Goal: Information Seeking & Learning: Check status

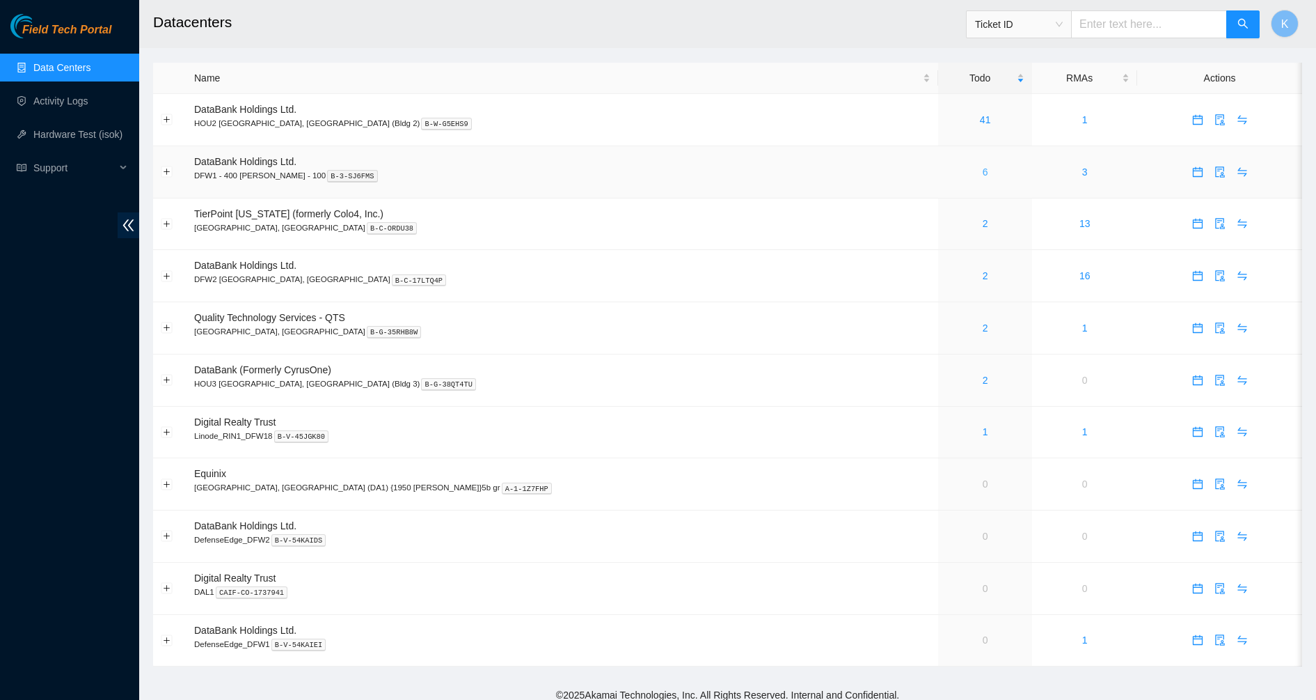
click at [983, 171] on link "6" at bounding box center [986, 171] width 6 height 11
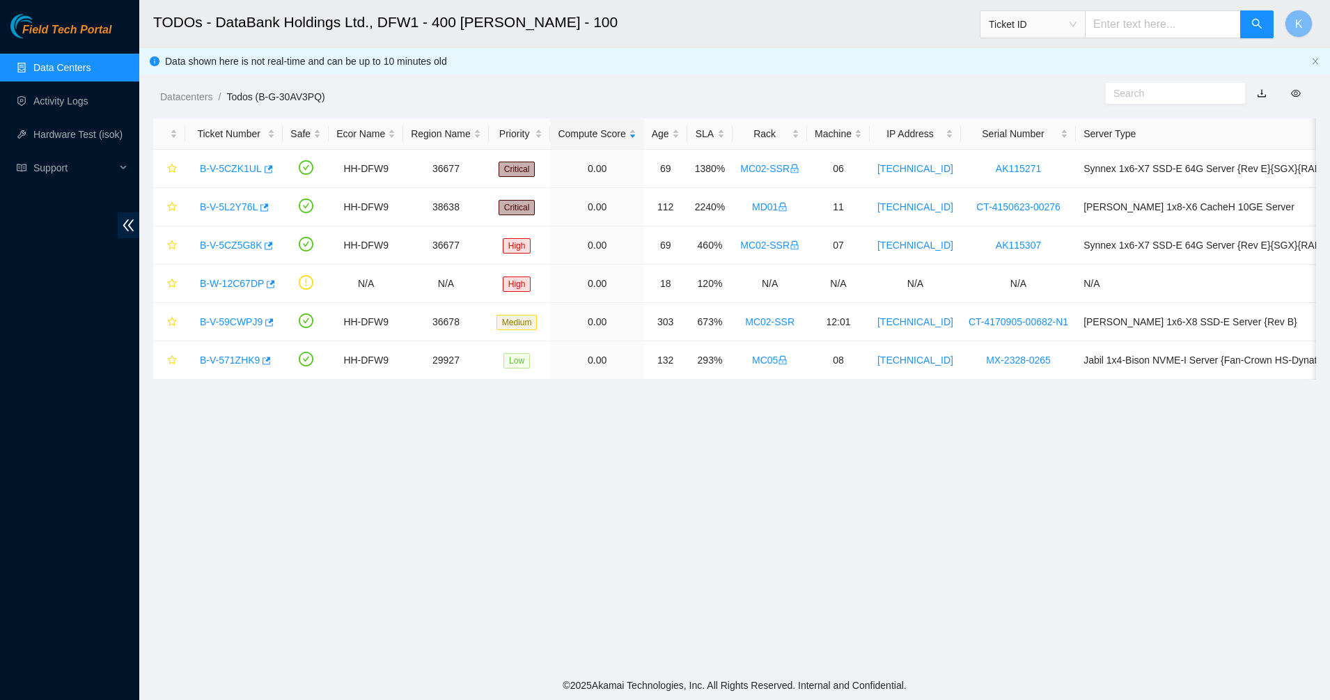
click at [1156, 13] on input "text" at bounding box center [1163, 24] width 156 height 28
paste input "B-V-5VAEYRB"
type input "B-V-5VAEYRB"
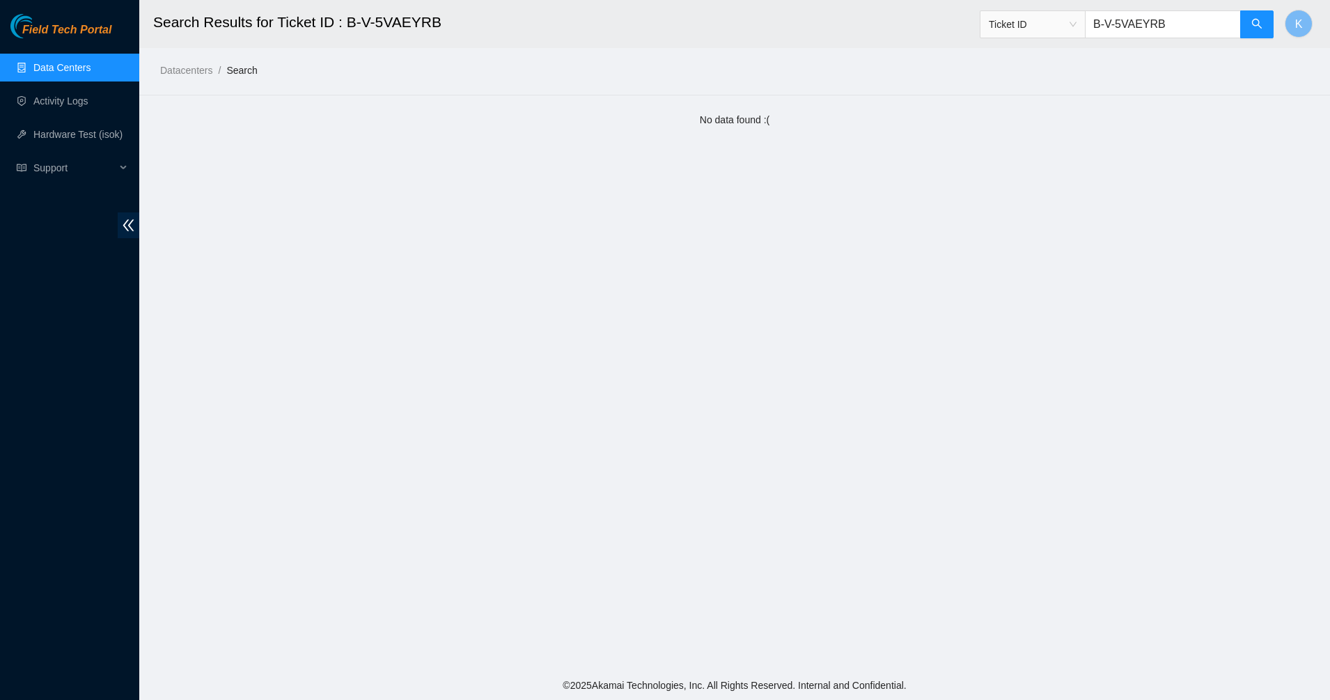
click at [1181, 29] on input "B-V-5VAEYRB" at bounding box center [1163, 24] width 156 height 28
click at [91, 62] on link "Data Centers" at bounding box center [61, 67] width 57 height 11
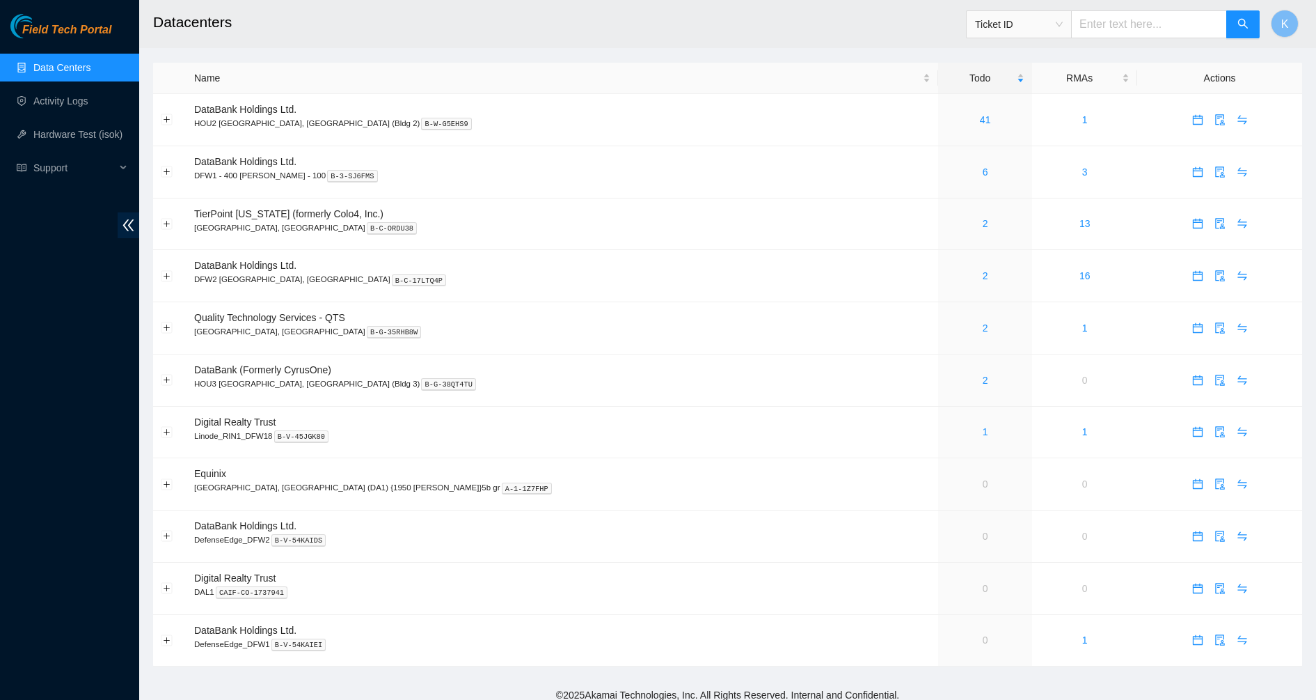
click at [50, 17] on div "Field Tech Portal" at bounding box center [69, 26] width 139 height 24
click at [49, 20] on div "Field Tech Portal" at bounding box center [69, 26] width 139 height 24
click at [45, 29] on span "Field Tech Portal" at bounding box center [66, 30] width 89 height 13
click at [983, 278] on link "2" at bounding box center [986, 275] width 6 height 11
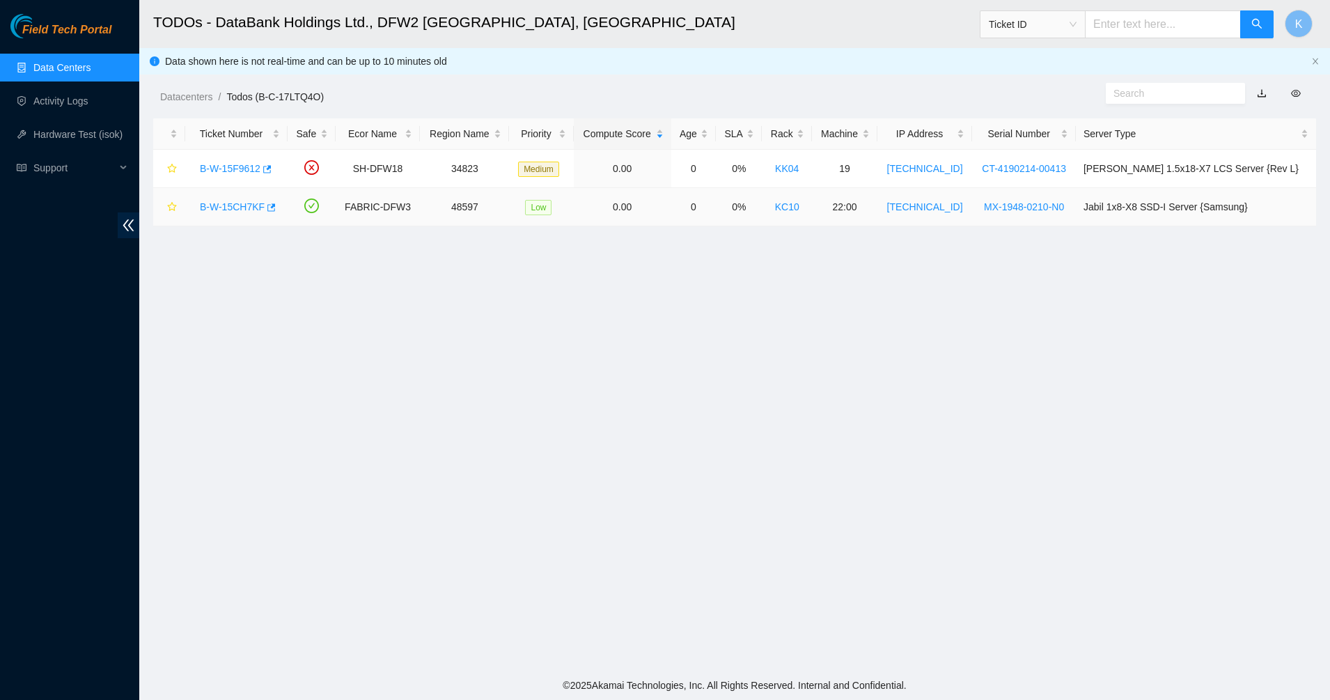
click at [236, 210] on link "B-W-15CH7KF" at bounding box center [232, 206] width 65 height 11
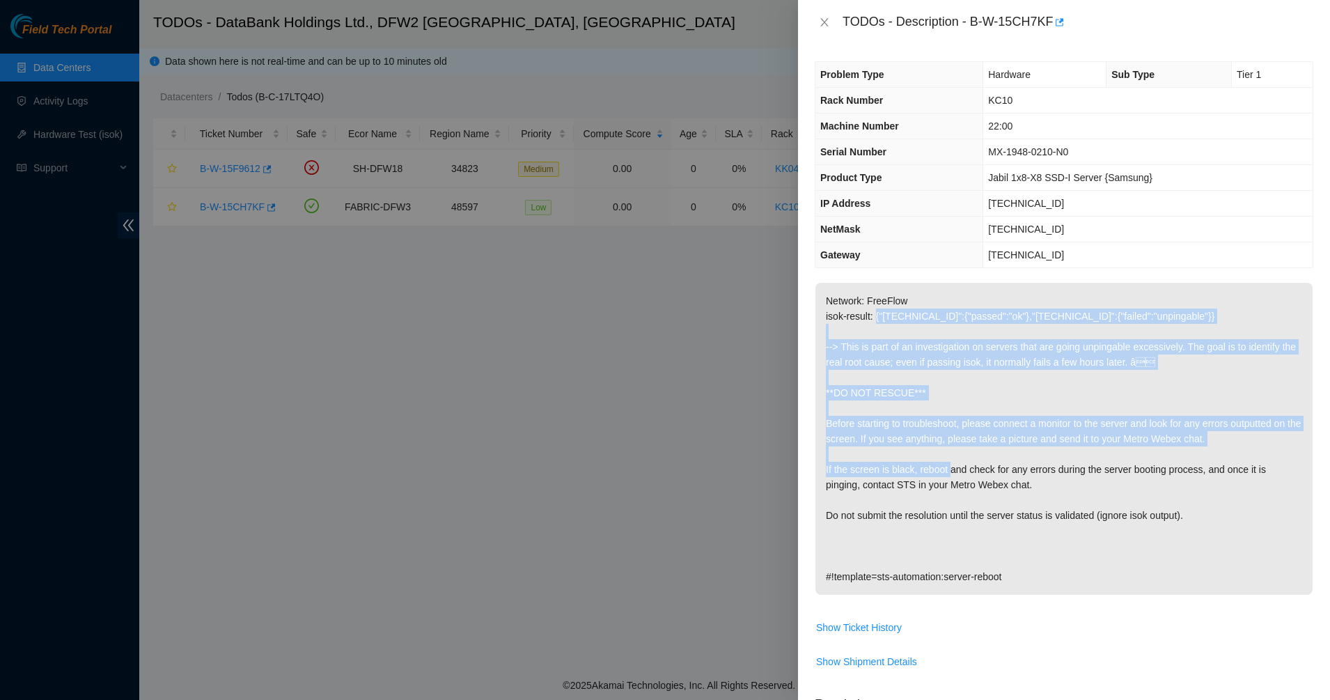
drag, startPoint x: 876, startPoint y: 313, endPoint x: 968, endPoint y: 470, distance: 182.2
click at [968, 470] on p "Network: FreeFlow isok-result: {"[TECHNICAL_ID]":{"passed":"ok"},"[TECHNICAL_ID…" at bounding box center [1063, 439] width 497 height 312
click at [942, 466] on p "Network: FreeFlow isok-result: {"[TECHNICAL_ID]":{"passed":"ok"},"[TECHNICAL_ID…" at bounding box center [1063, 439] width 497 height 312
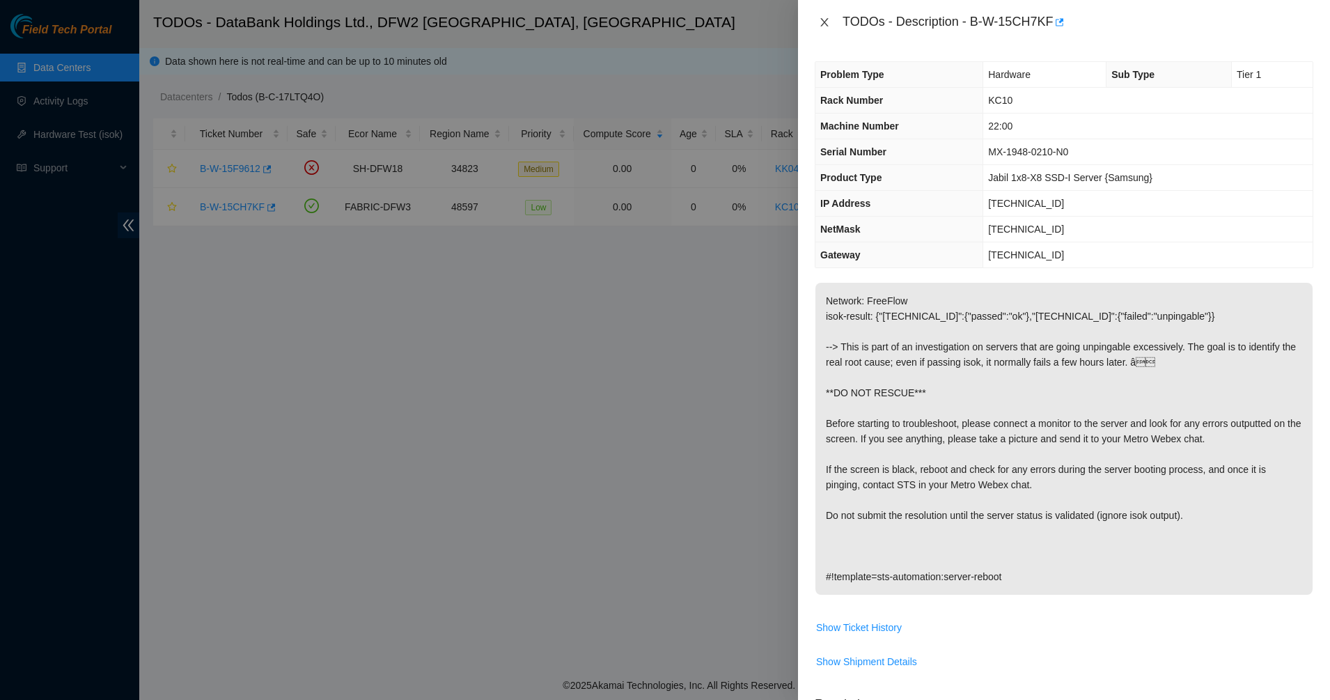
click at [819, 20] on icon "close" at bounding box center [824, 22] width 11 height 11
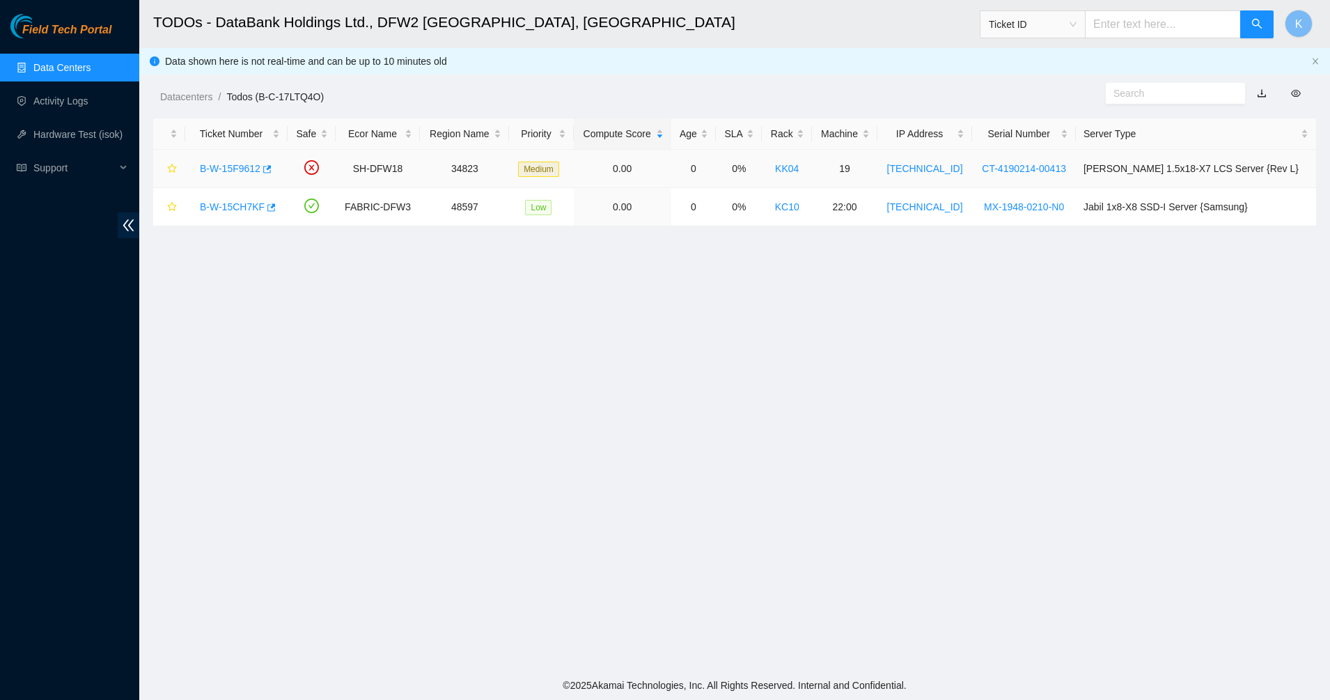
click at [226, 169] on link "B-W-15F9612" at bounding box center [230, 168] width 61 height 11
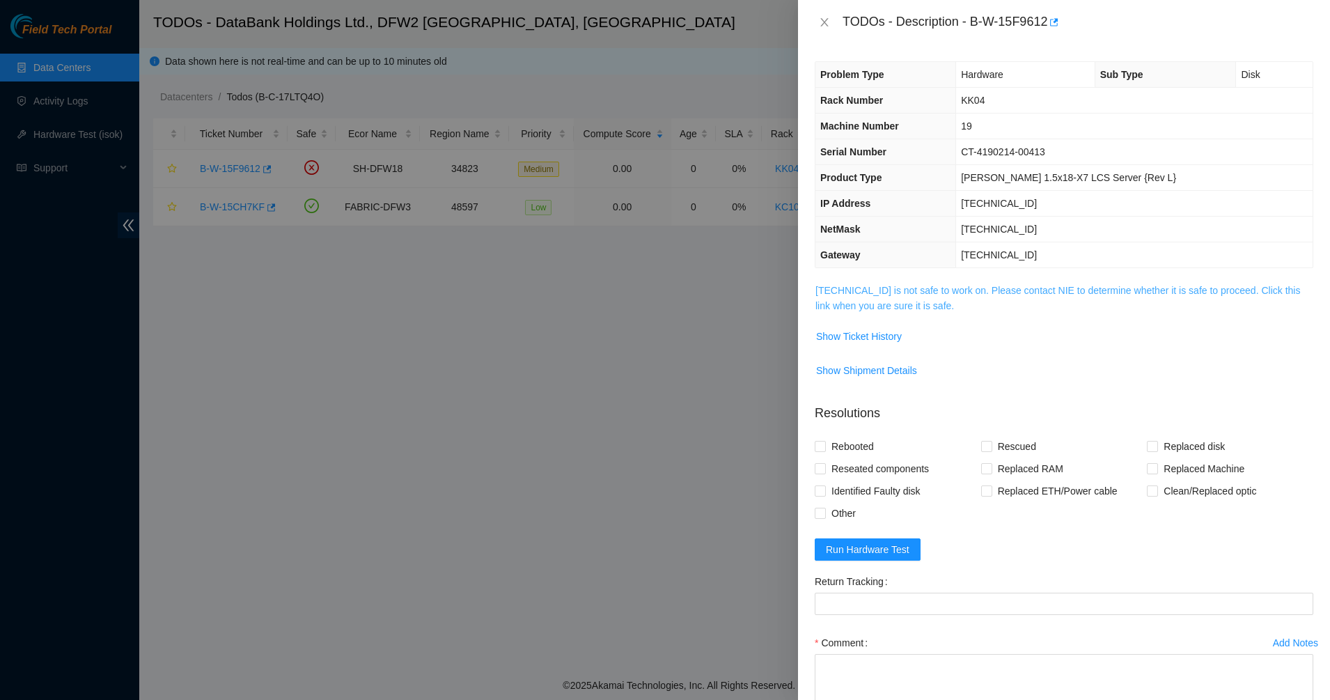
click at [913, 302] on link "[TECHNICAL_ID] is not safe to work on. Please contact NIE to determine whether …" at bounding box center [1057, 298] width 485 height 26
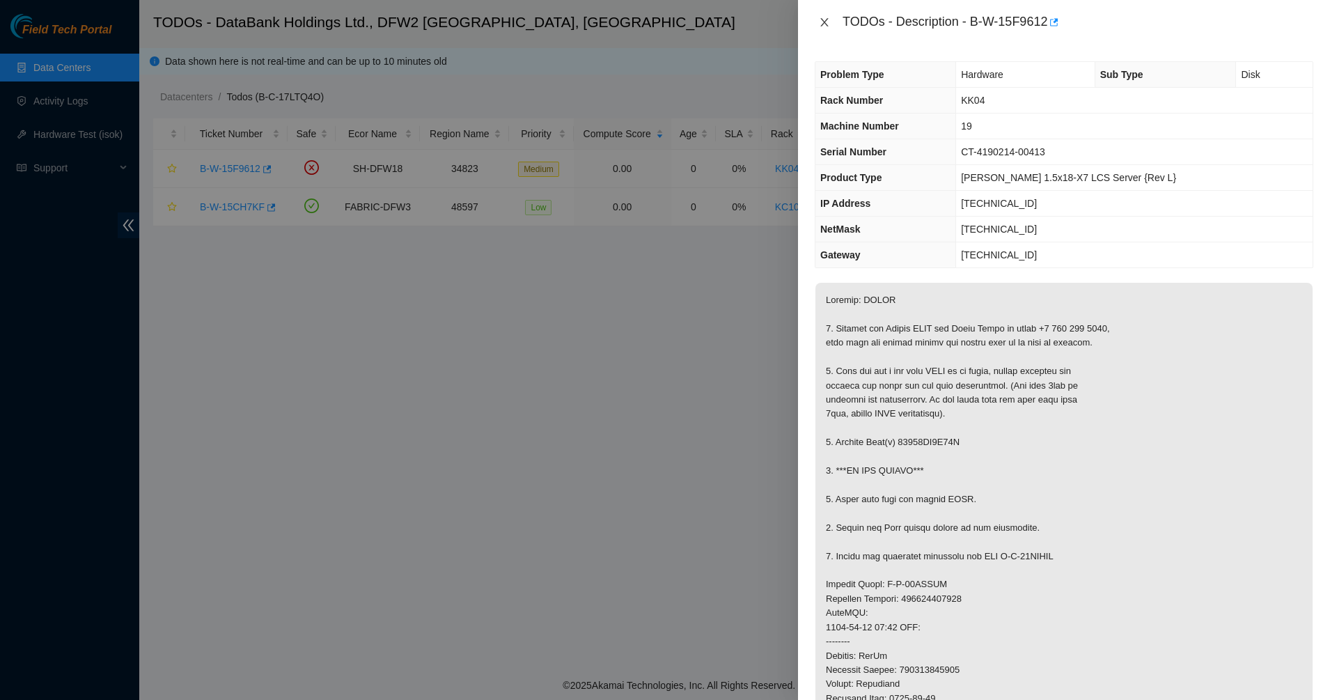
click at [825, 26] on icon "close" at bounding box center [824, 22] width 11 height 11
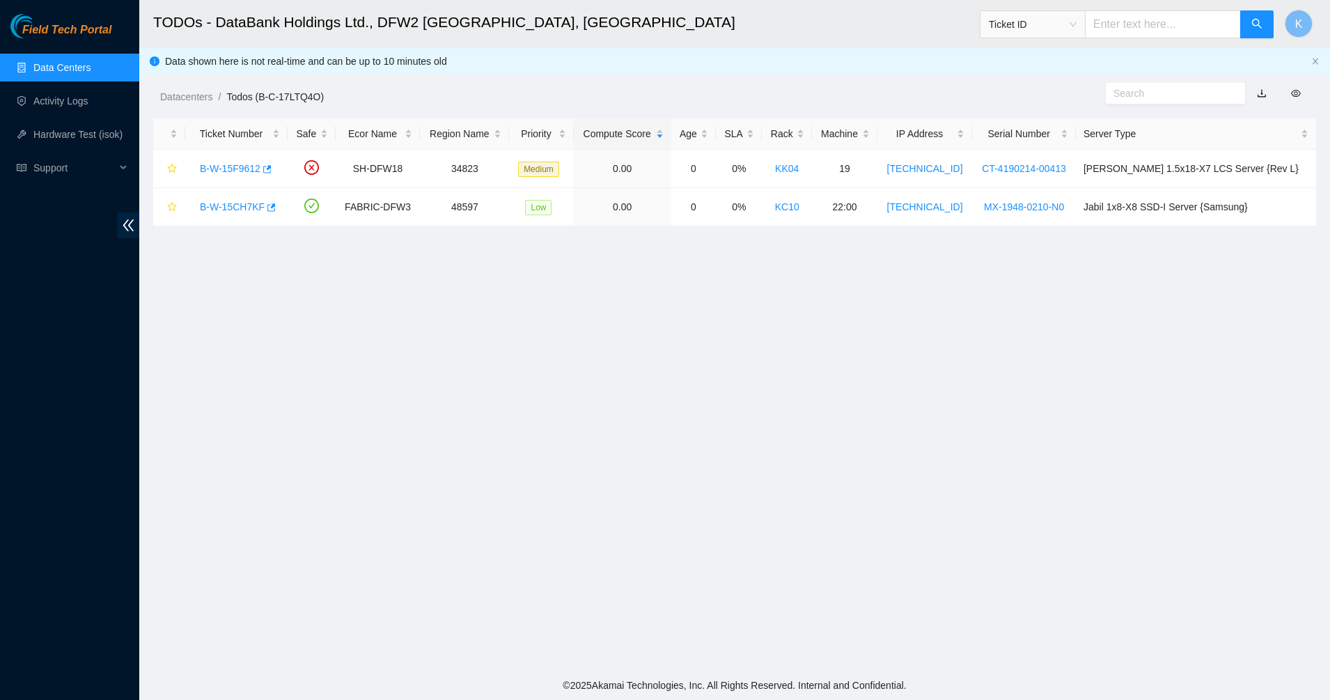
click at [67, 62] on link "Data Centers" at bounding box center [61, 67] width 57 height 11
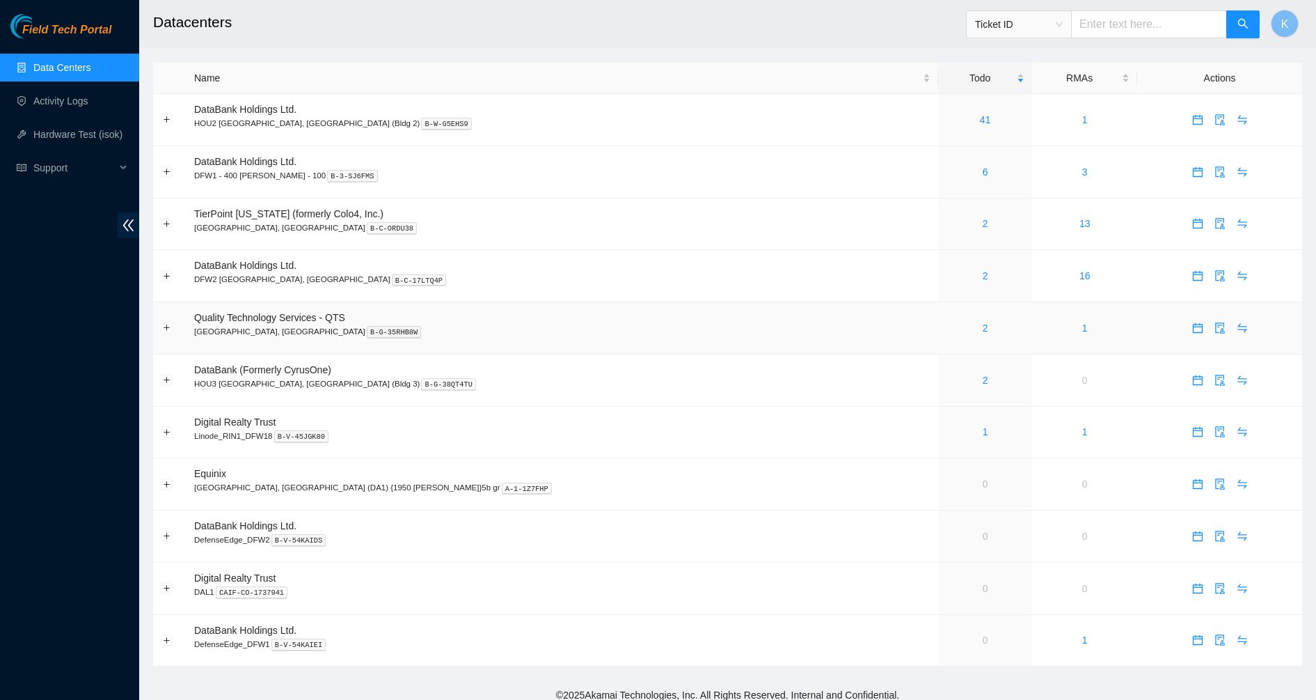
click at [946, 327] on div "2" at bounding box center [985, 327] width 79 height 15
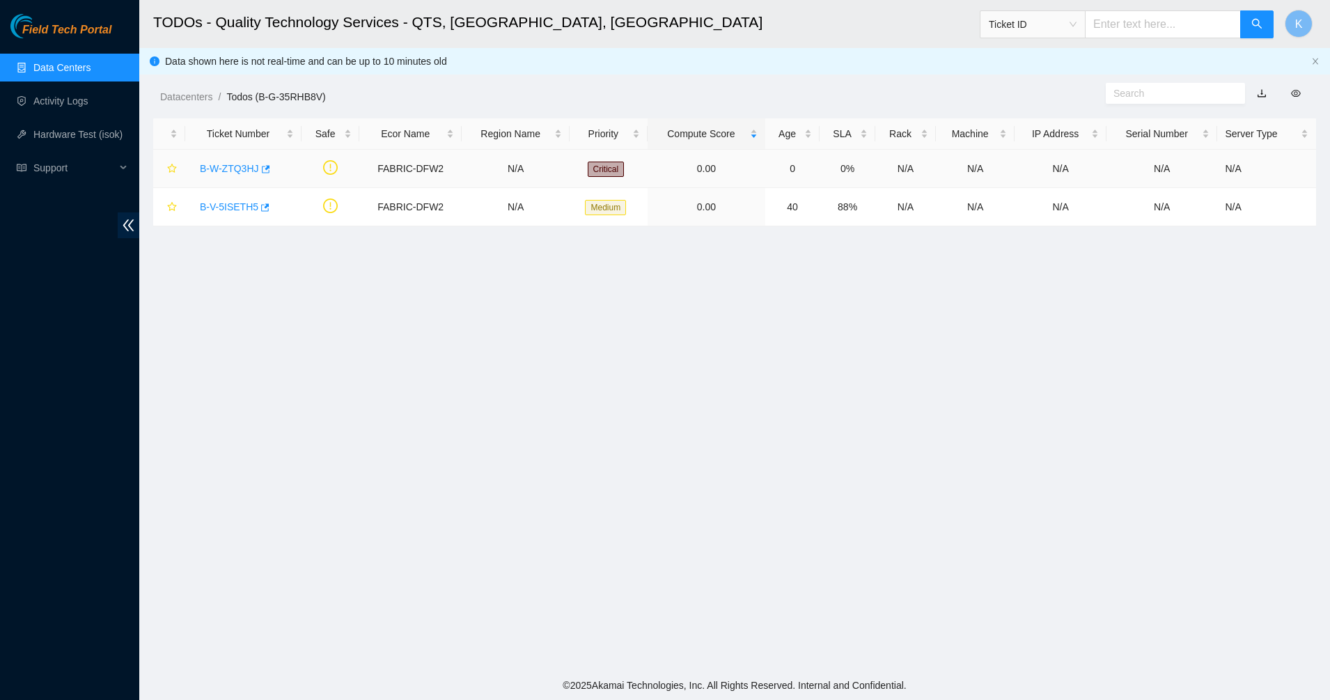
click at [221, 161] on div "B-W-ZTQ3HJ" at bounding box center [243, 168] width 101 height 22
click at [221, 171] on link "B-W-ZTQ3HJ" at bounding box center [229, 168] width 59 height 11
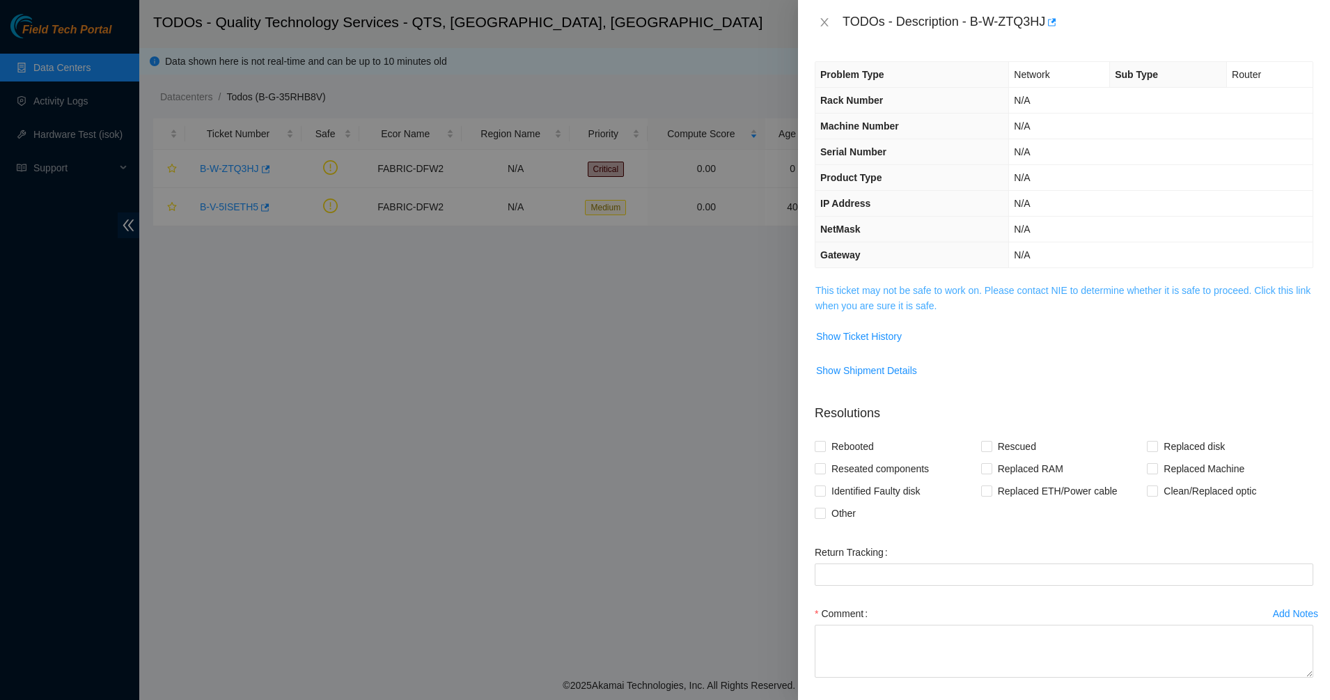
click at [903, 306] on link "This ticket may not be safe to work on. Please contact NIE to determine whether…" at bounding box center [1062, 298] width 495 height 26
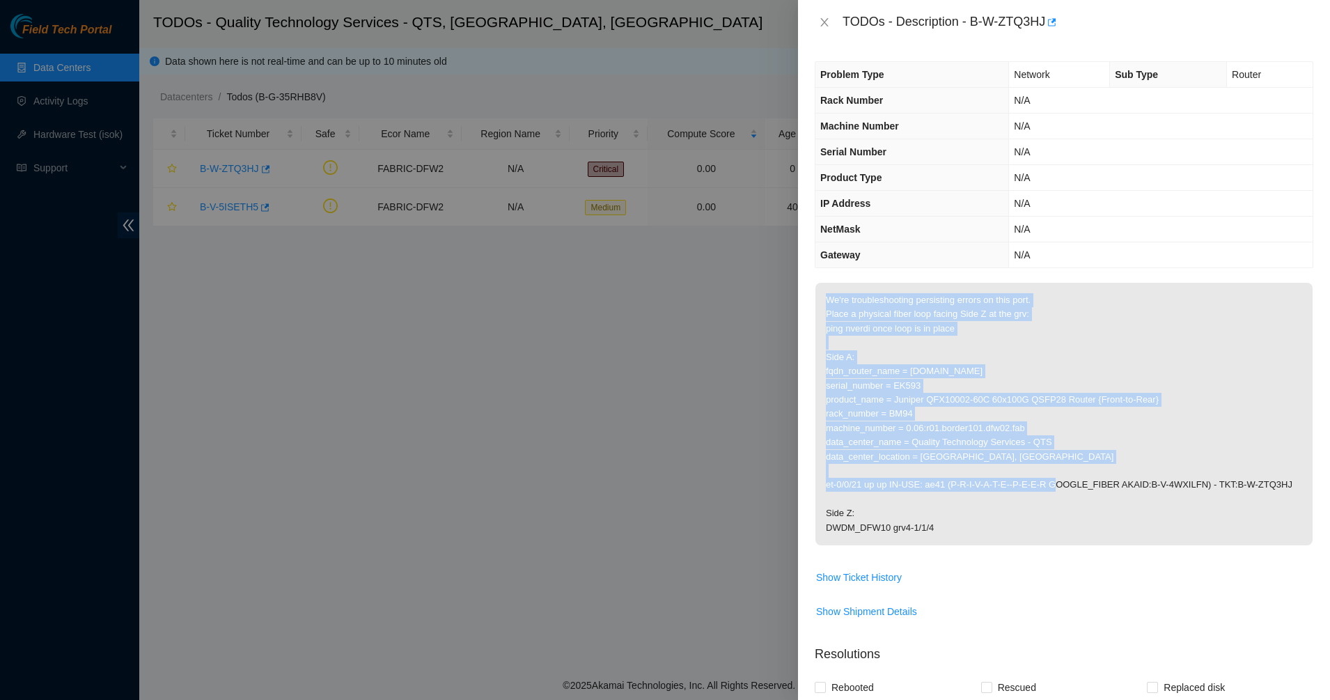
drag, startPoint x: 802, startPoint y: 324, endPoint x: 1036, endPoint y: 481, distance: 281.5
click at [1036, 481] on div "Problem Type Network Sub Type Router Rack Number N/A Machine Number N/A Serial …" at bounding box center [1064, 372] width 532 height 655
click at [1036, 481] on p "We're troubleshooting persisting errors on this port. Place a physical fiber lo…" at bounding box center [1063, 414] width 497 height 262
click at [824, 26] on icon "close" at bounding box center [824, 22] width 11 height 11
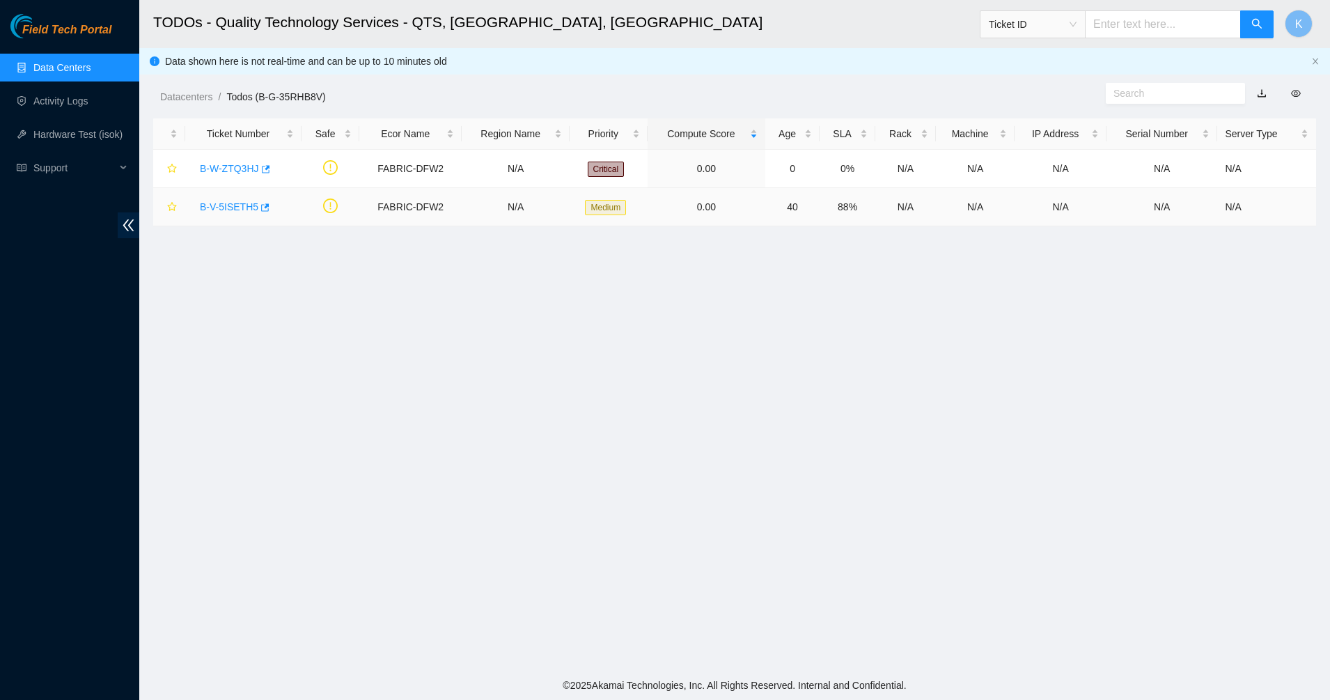
click at [196, 213] on div "B-V-5ISETH5" at bounding box center [243, 207] width 101 height 22
click at [234, 201] on link "B-V-5ISETH5" at bounding box center [229, 206] width 58 height 11
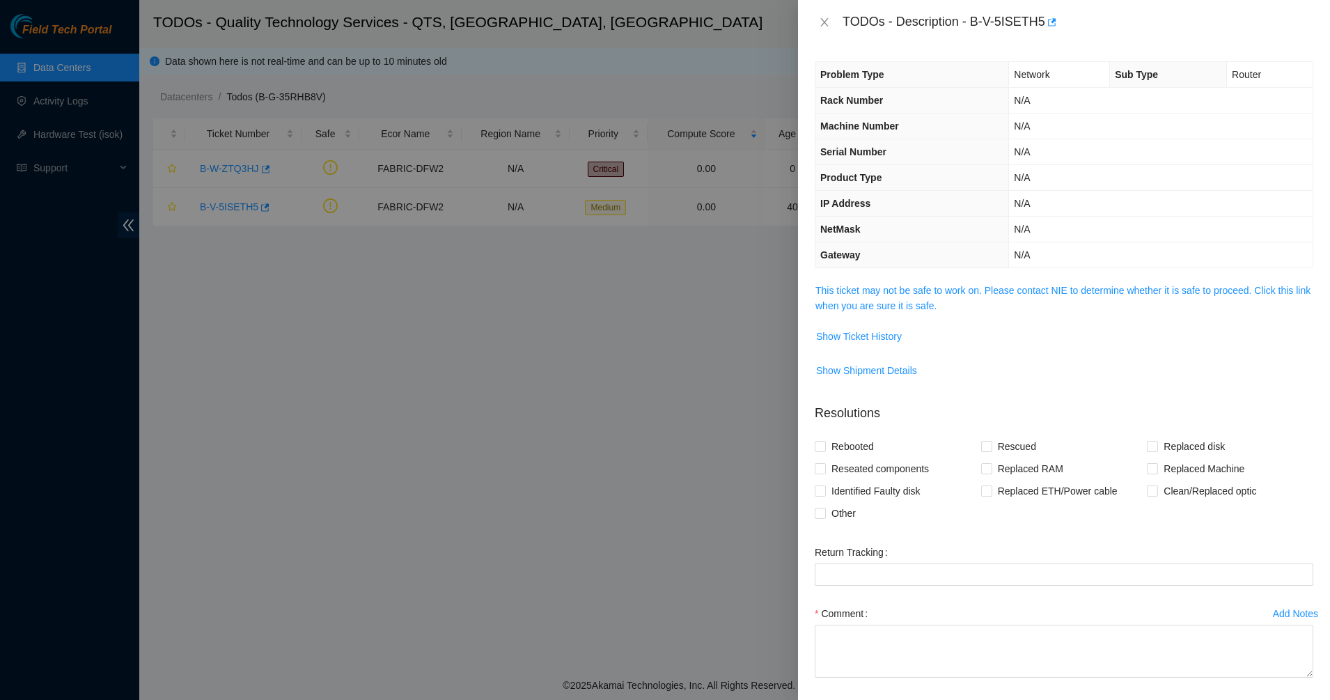
click at [846, 297] on span "This ticket may not be safe to work on. Please contact NIE to determine whether…" at bounding box center [1063, 298] width 497 height 31
click at [886, 296] on link "This ticket may not be safe to work on. Please contact NIE to determine whether…" at bounding box center [1062, 298] width 495 height 26
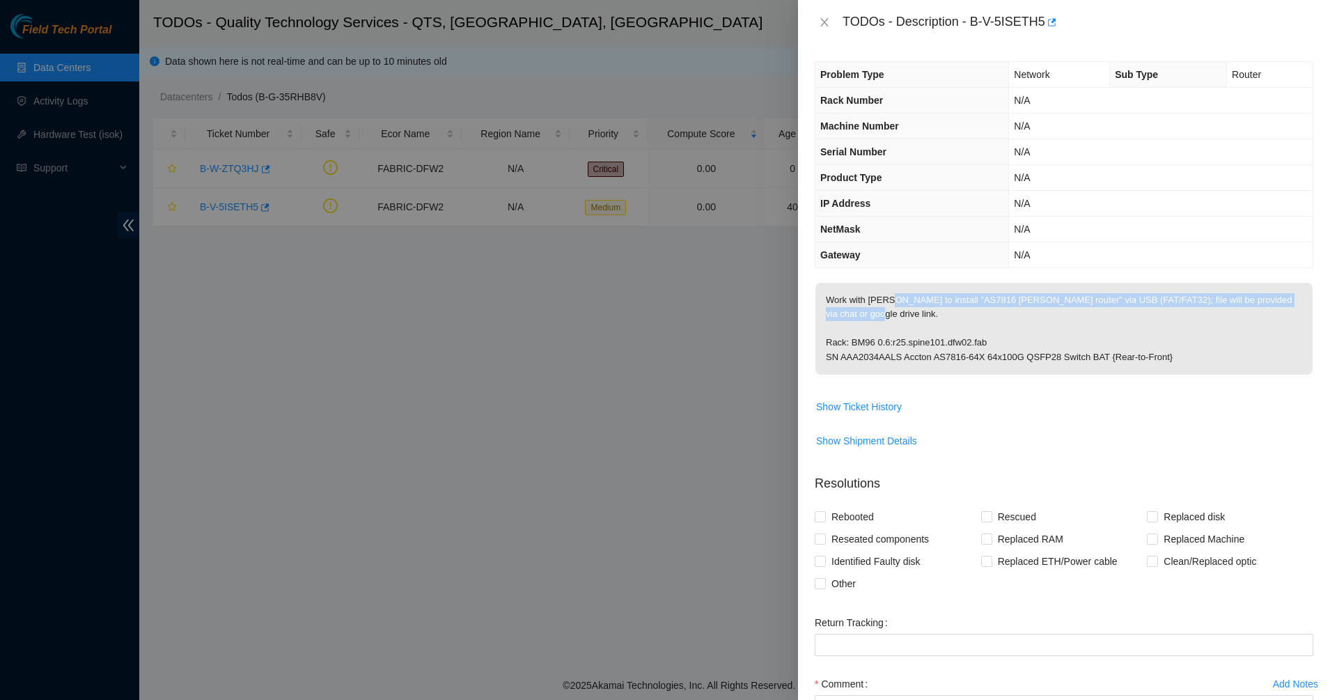
drag, startPoint x: 888, startPoint y: 299, endPoint x: 939, endPoint y: 309, distance: 52.6
click at [939, 309] on p "Work with [PERSON_NAME] to install "AS7816 [PERSON_NAME] router" via USB (FAT/F…" at bounding box center [1063, 329] width 497 height 92
drag, startPoint x: 939, startPoint y: 309, endPoint x: 945, endPoint y: 327, distance: 18.3
click at [945, 327] on p "Work with [PERSON_NAME] to install "AS7816 [PERSON_NAME] router" via USB (FAT/F…" at bounding box center [1063, 329] width 497 height 92
drag, startPoint x: 945, startPoint y: 327, endPoint x: 968, endPoint y: 333, distance: 23.8
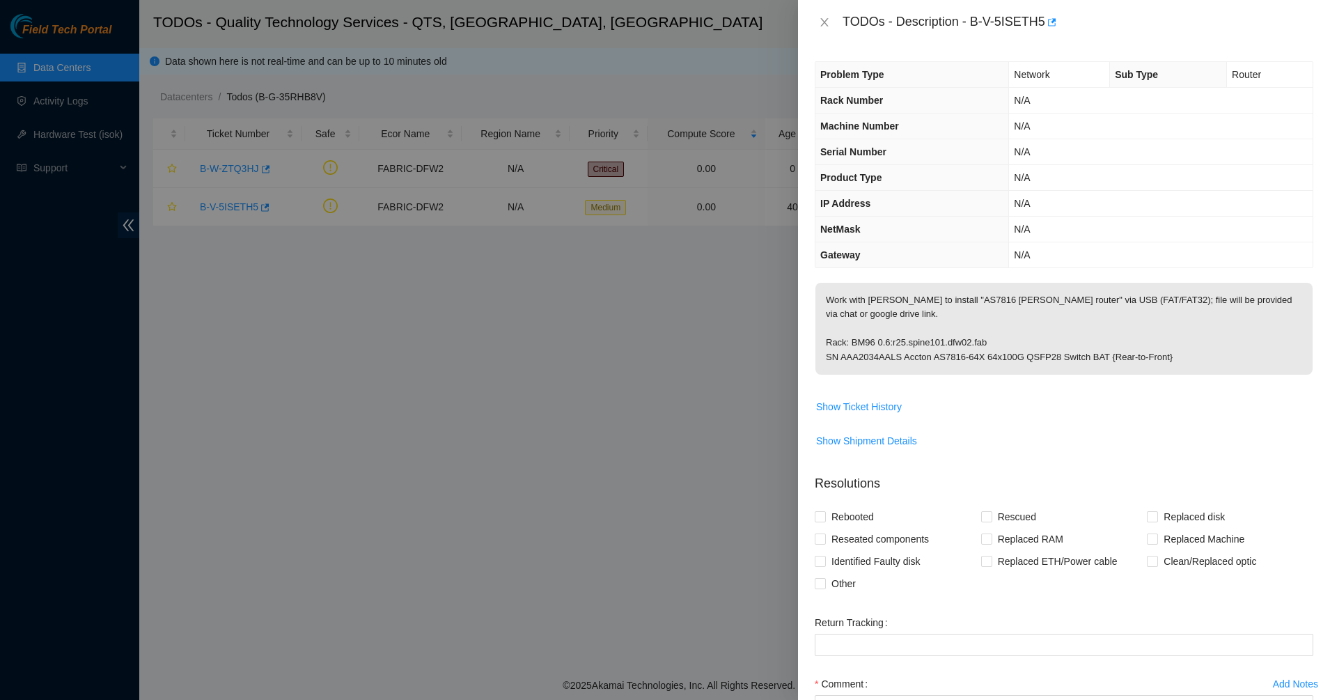
click at [968, 333] on p "Work with [PERSON_NAME] to install "AS7816 [PERSON_NAME] router" via USB (FAT/F…" at bounding box center [1063, 329] width 497 height 92
drag, startPoint x: 968, startPoint y: 333, endPoint x: 1125, endPoint y: 357, distance: 159.2
click at [1125, 357] on p "Work with [PERSON_NAME] to install "AS7816 [PERSON_NAME] router" via USB (FAT/F…" at bounding box center [1063, 329] width 497 height 92
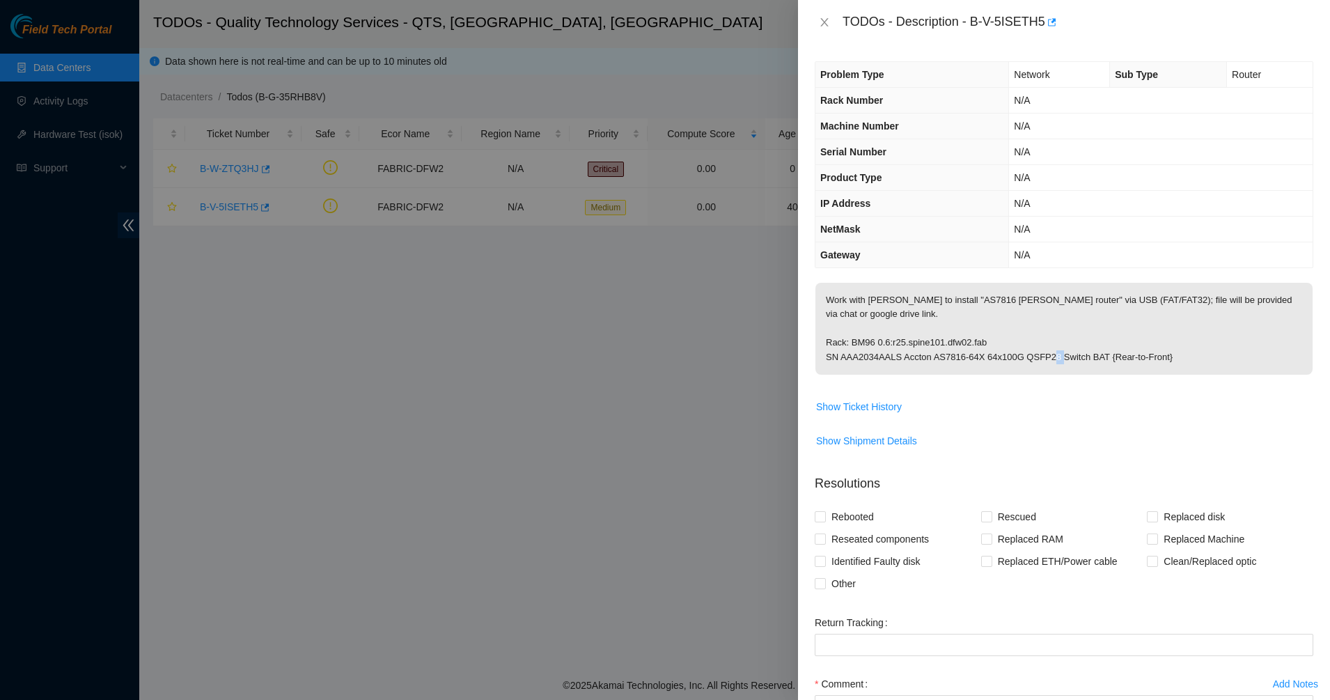
click at [1125, 357] on p "Work with [PERSON_NAME] to install "AS7816 [PERSON_NAME] router" via USB (FAT/F…" at bounding box center [1063, 329] width 497 height 92
drag, startPoint x: 1125, startPoint y: 357, endPoint x: 1032, endPoint y: 357, distance: 92.6
click at [1032, 357] on p "Work with [PERSON_NAME] to install "AS7816 [PERSON_NAME] router" via USB (FAT/F…" at bounding box center [1063, 329] width 497 height 92
click at [1251, 337] on p "Work with [PERSON_NAME] to install "AS7816 [PERSON_NAME] router" via USB (FAT/F…" at bounding box center [1063, 329] width 497 height 92
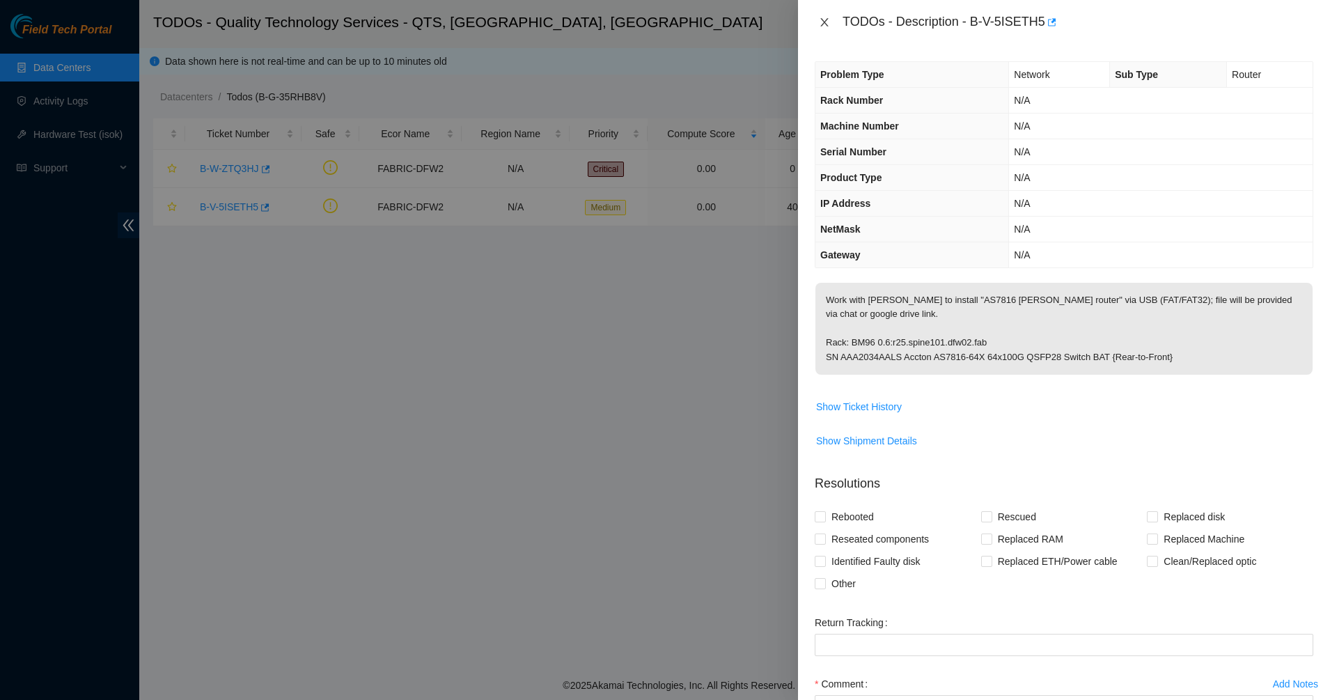
click at [828, 24] on icon "close" at bounding box center [824, 22] width 11 height 11
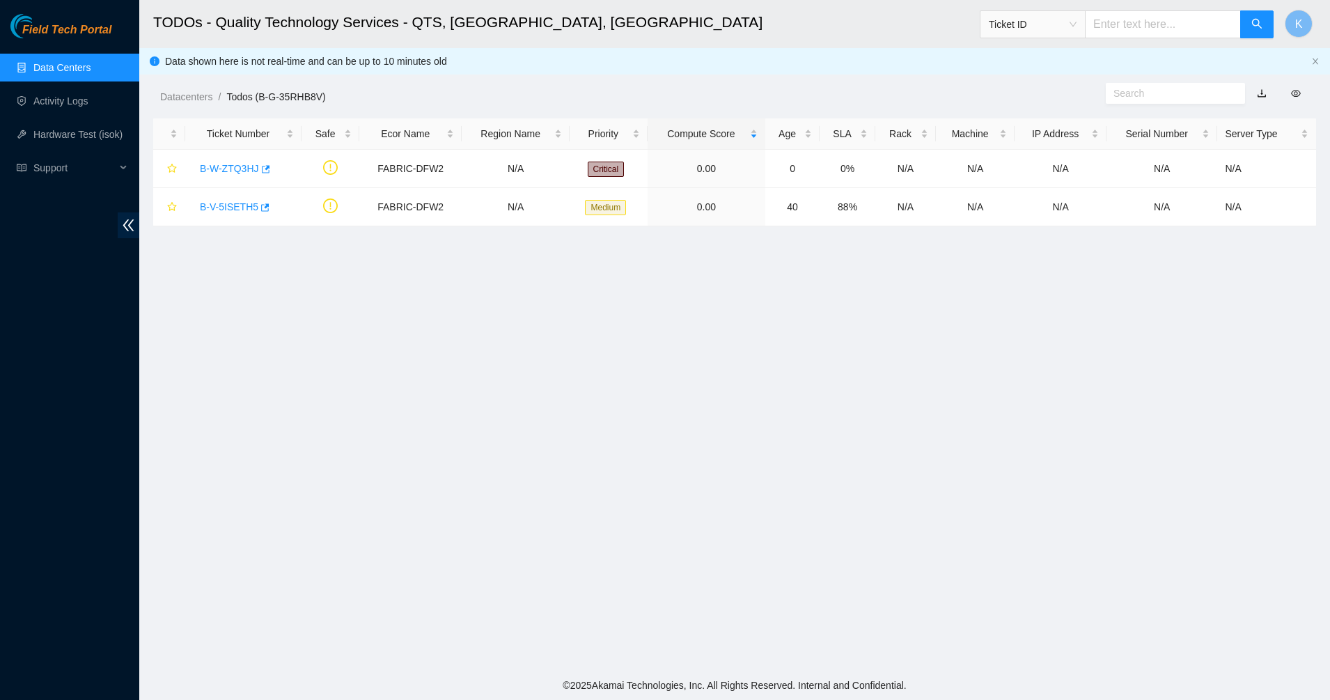
click at [723, 401] on main "TODOs - Quality Technology Services - QTS, [GEOGRAPHIC_DATA], [GEOGRAPHIC_DATA]…" at bounding box center [734, 335] width 1190 height 670
click at [447, 365] on main "TODOs - Quality Technology Services - QTS, [GEOGRAPHIC_DATA], [GEOGRAPHIC_DATA]…" at bounding box center [734, 335] width 1190 height 670
